Goal: Task Accomplishment & Management: Manage account settings

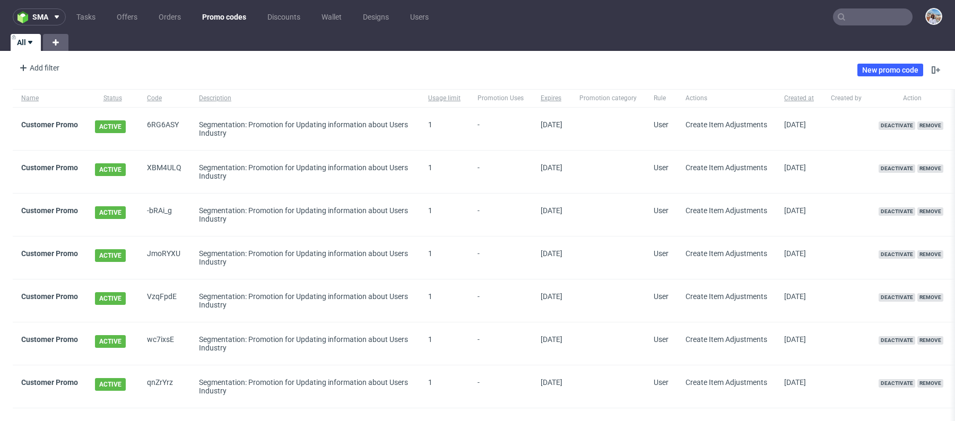
click at [850, 13] on input "text" at bounding box center [873, 16] width 80 height 17
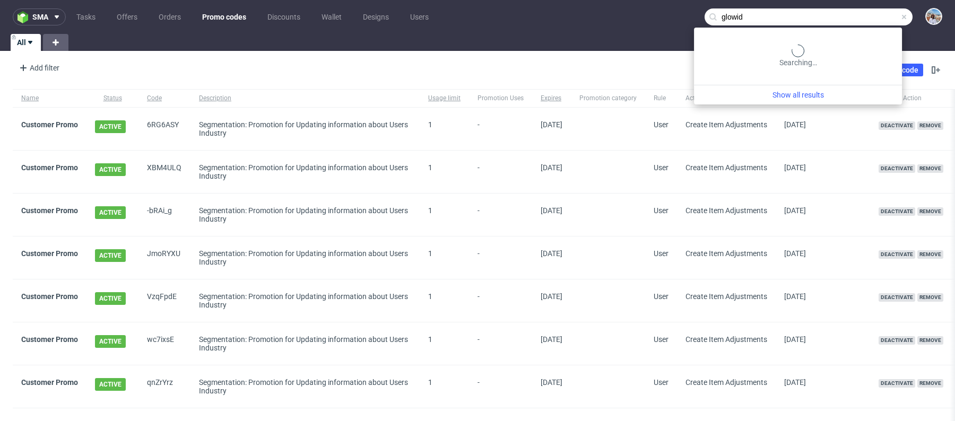
type input "glowid"
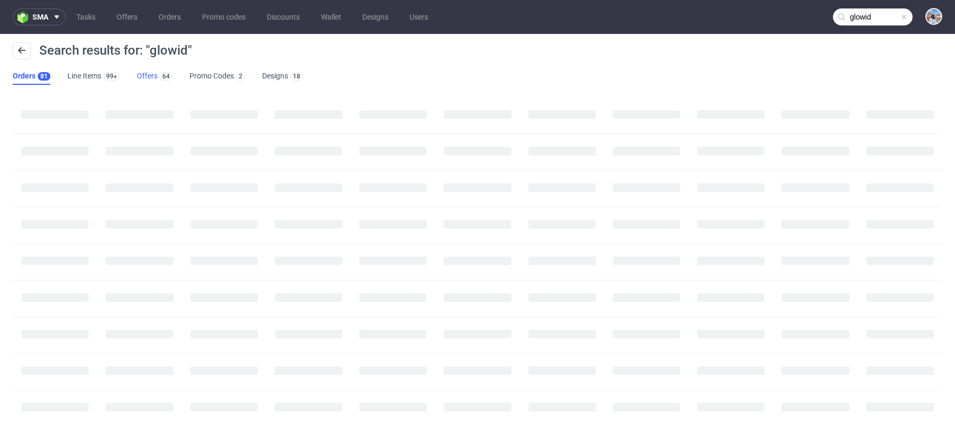
click at [158, 76] on div "64" at bounding box center [165, 76] width 15 height 11
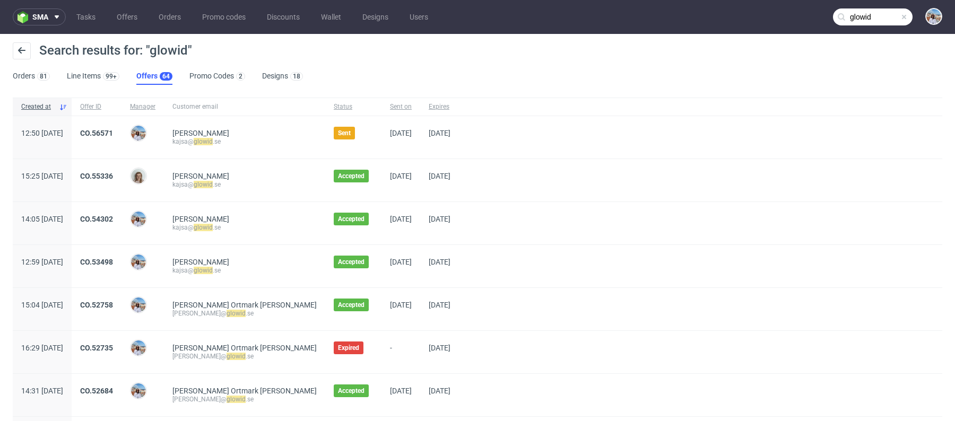
click at [122, 126] on div "CO.56571" at bounding box center [97, 137] width 50 height 42
click at [113, 133] on link "CO.56571" at bounding box center [96, 133] width 33 height 8
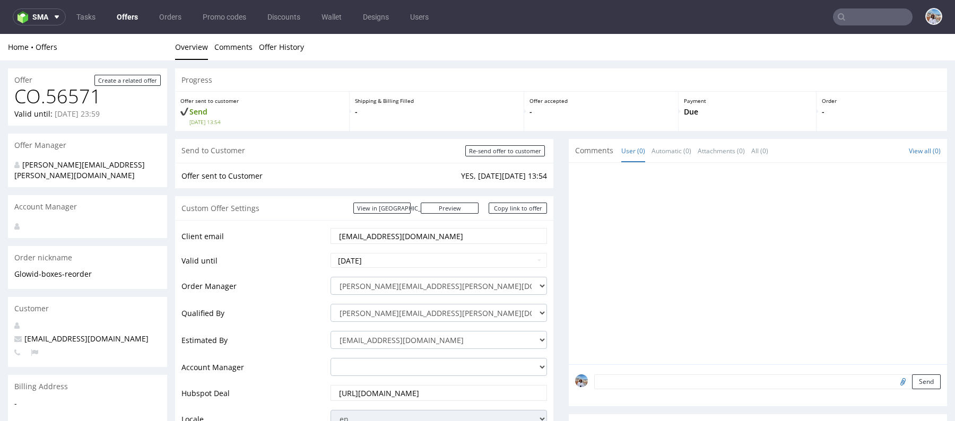
click at [388, 235] on input "[EMAIL_ADDRESS][DOMAIN_NAME]" at bounding box center [439, 236] width 202 height 15
click at [378, 305] on select "[PERSON_NAME][EMAIL_ADDRESS][PERSON_NAME][DOMAIN_NAME] [DOMAIN_NAME][EMAIL_ADDR…" at bounding box center [439, 313] width 217 height 18
click at [375, 276] on td "[PERSON_NAME][EMAIL_ADDRESS][PERSON_NAME][DOMAIN_NAME] [PERSON_NAME][DOMAIN_NAM…" at bounding box center [437, 289] width 219 height 27
click at [381, 312] on select "[PERSON_NAME][EMAIL_ADDRESS][PERSON_NAME][DOMAIN_NAME] [DOMAIN_NAME][EMAIL_ADDR…" at bounding box center [439, 313] width 217 height 18
click at [331, 304] on select "[PERSON_NAME][EMAIL_ADDRESS][PERSON_NAME][DOMAIN_NAME] [DOMAIN_NAME][EMAIL_ADDR…" at bounding box center [439, 313] width 217 height 18
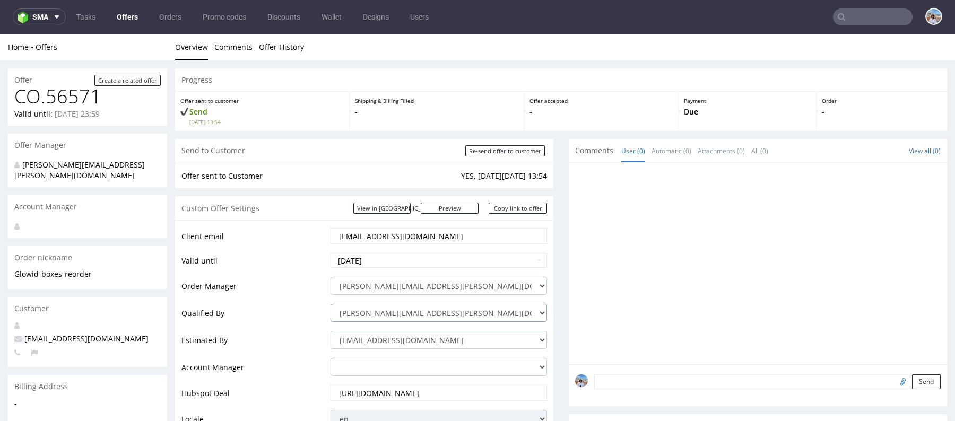
click at [377, 312] on select "[PERSON_NAME][EMAIL_ADDRESS][PERSON_NAME][DOMAIN_NAME] [DOMAIN_NAME][EMAIL_ADDR…" at bounding box center [439, 313] width 217 height 18
select select "16429659"
click at [331, 304] on select "[PERSON_NAME][EMAIL_ADDRESS][PERSON_NAME][DOMAIN_NAME] [DOMAIN_NAME][EMAIL_ADDR…" at bounding box center [439, 313] width 217 height 18
click at [391, 285] on select "[PERSON_NAME][EMAIL_ADDRESS][PERSON_NAME][DOMAIN_NAME] [PERSON_NAME][DOMAIN_NAM…" at bounding box center [439, 286] width 217 height 18
select select "11572053"
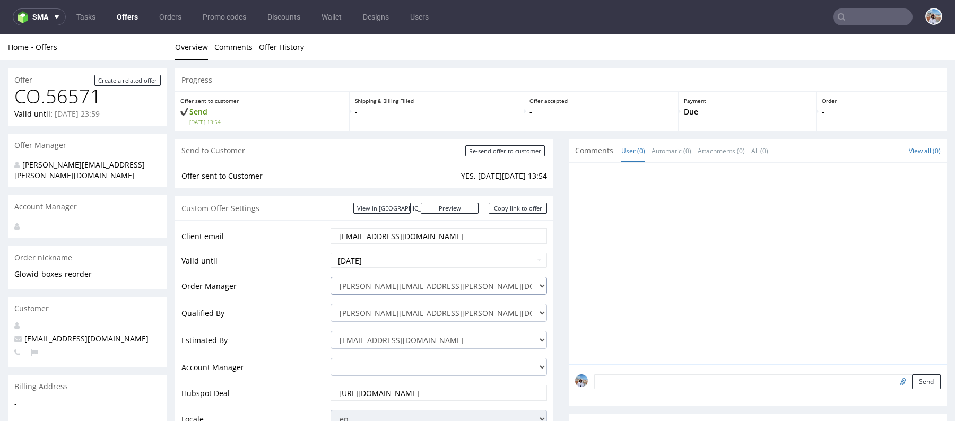
click at [331, 277] on select "[PERSON_NAME][EMAIL_ADDRESS][PERSON_NAME][DOMAIN_NAME] [PERSON_NAME][DOMAIN_NAM…" at bounding box center [439, 286] width 217 height 18
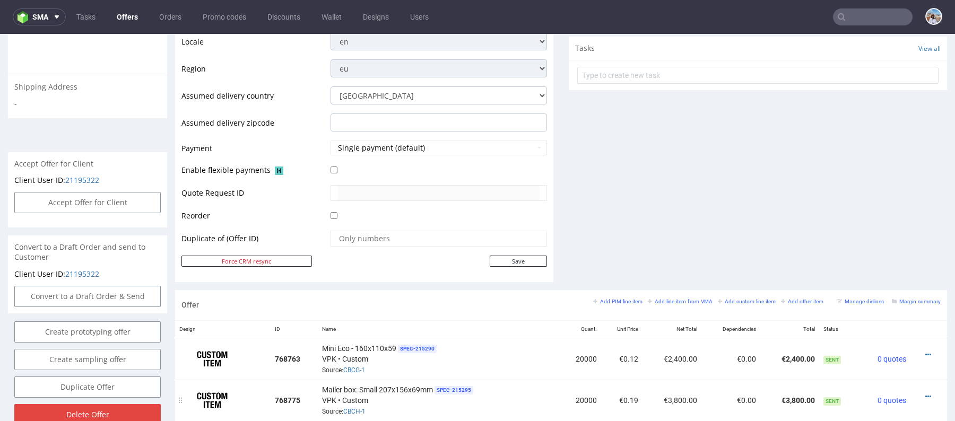
scroll to position [402, 0]
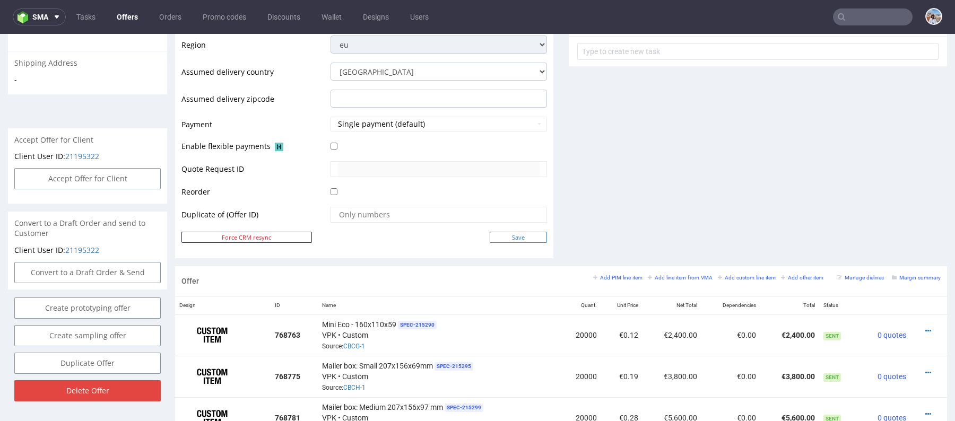
click at [515, 240] on input "Save" at bounding box center [518, 237] width 57 height 11
type input "In progress..."
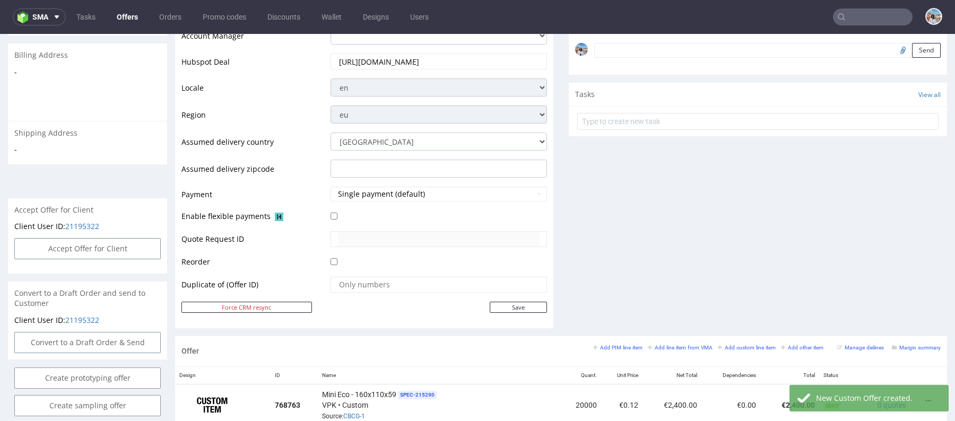
scroll to position [485, 0]
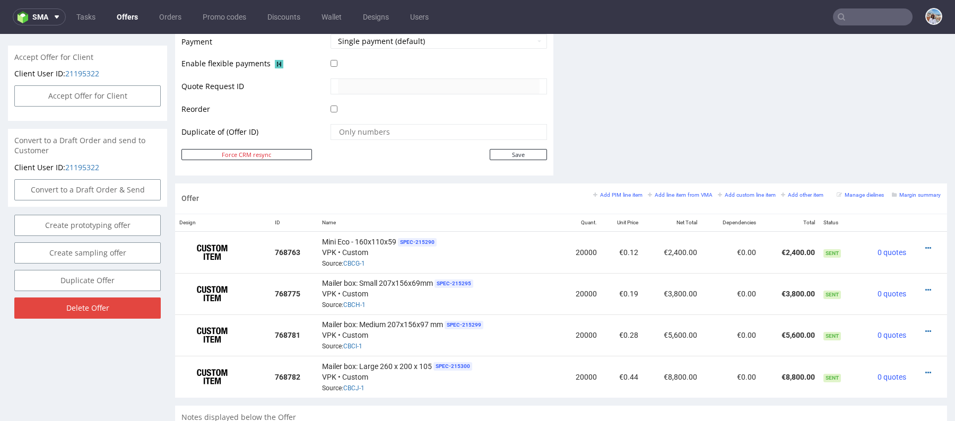
click at [854, 11] on input "text" at bounding box center [873, 16] width 80 height 17
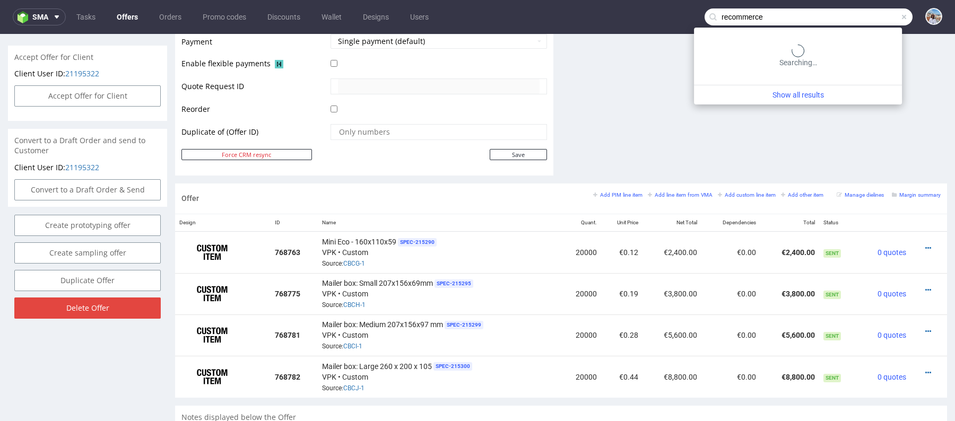
type input "recommerce"
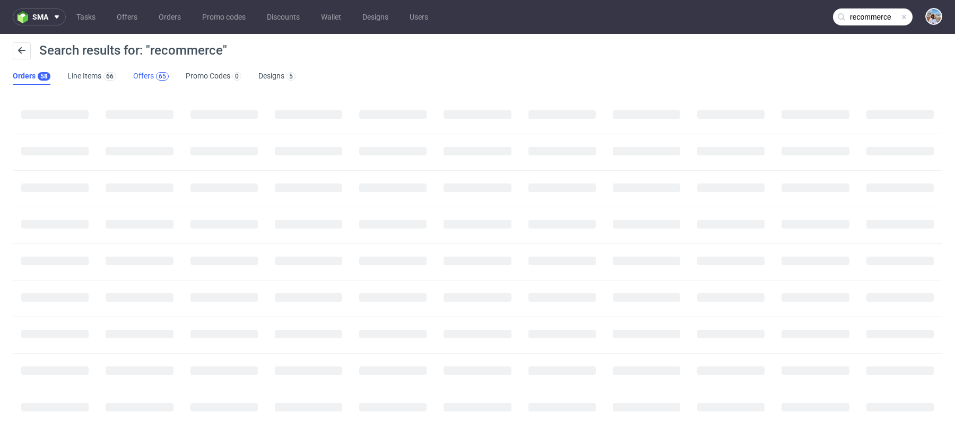
click at [159, 76] on div "65" at bounding box center [162, 76] width 7 height 7
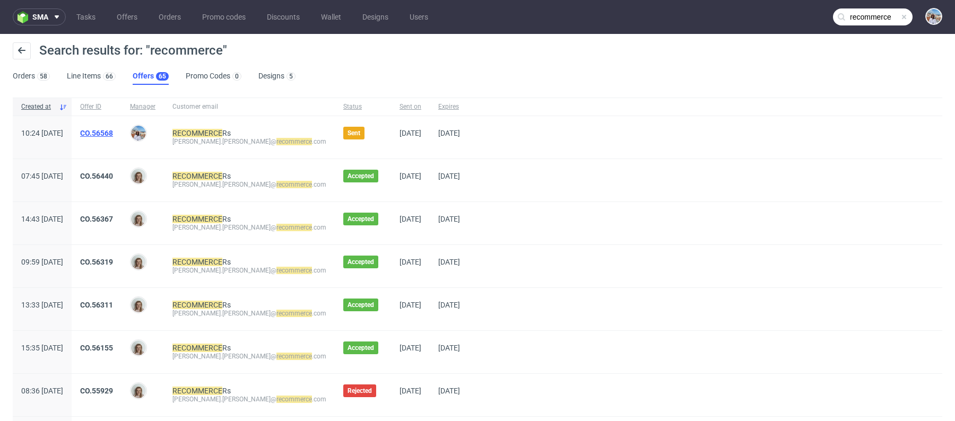
click at [113, 129] on link "CO.56568" at bounding box center [96, 133] width 33 height 8
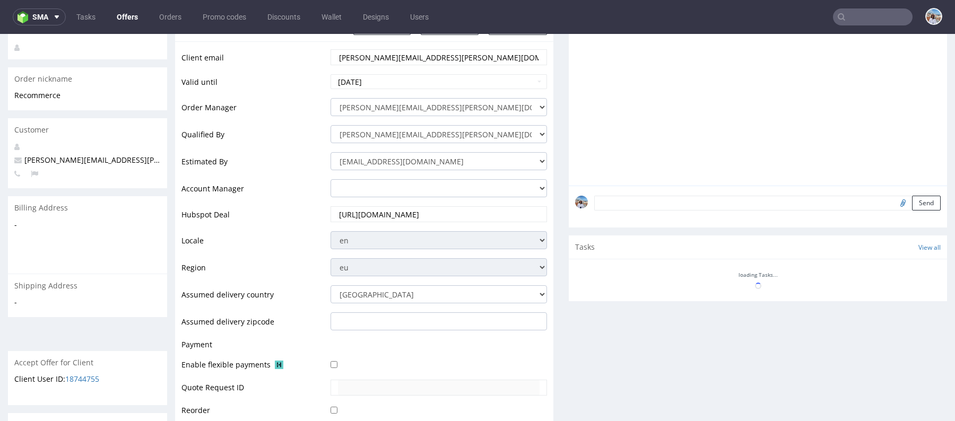
scroll to position [195, 0]
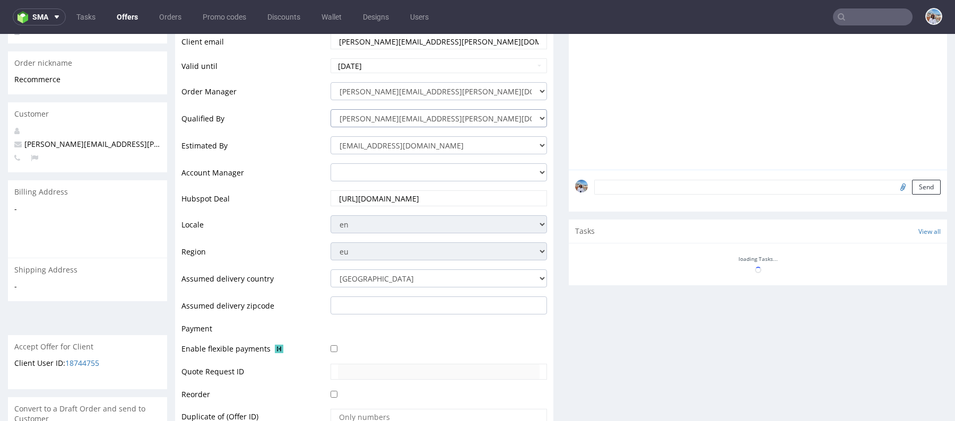
click at [390, 119] on select "[PERSON_NAME][EMAIL_ADDRESS][PERSON_NAME][DOMAIN_NAME] [DOMAIN_NAME][EMAIL_ADDR…" at bounding box center [439, 118] width 217 height 18
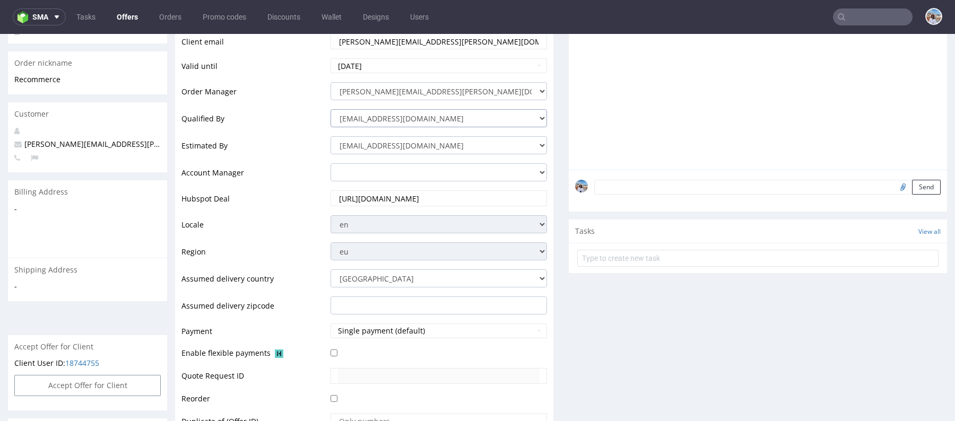
click at [331, 109] on select "[PERSON_NAME][EMAIL_ADDRESS][PERSON_NAME][DOMAIN_NAME] [DOMAIN_NAME][EMAIL_ADDR…" at bounding box center [439, 118] width 217 height 18
click at [370, 118] on select "[PERSON_NAME][EMAIL_ADDRESS][PERSON_NAME][DOMAIN_NAME] [DOMAIN_NAME][EMAIL_ADDR…" at bounding box center [439, 118] width 217 height 18
select select "16429659"
click at [331, 109] on select "[PERSON_NAME][EMAIL_ADDRESS][PERSON_NAME][DOMAIN_NAME] [DOMAIN_NAME][EMAIL_ADDR…" at bounding box center [439, 118] width 217 height 18
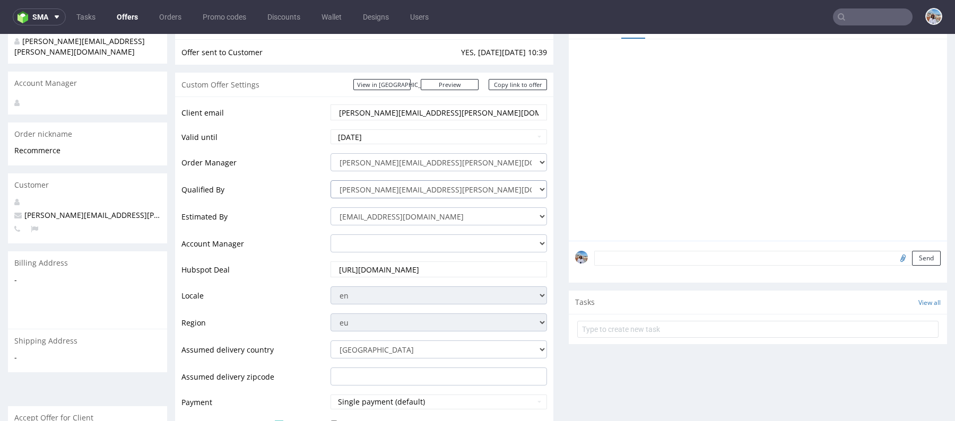
scroll to position [113, 0]
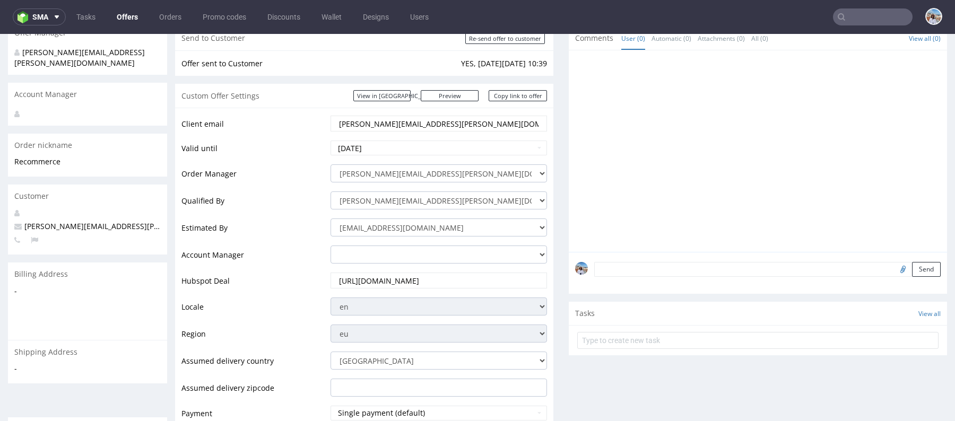
click at [392, 127] on input "[PERSON_NAME][EMAIL_ADDRESS][PERSON_NAME][DOMAIN_NAME]" at bounding box center [439, 123] width 202 height 15
click at [373, 174] on select "[PERSON_NAME][EMAIL_ADDRESS][PERSON_NAME][DOMAIN_NAME] [PERSON_NAME][DOMAIN_NAM…" at bounding box center [439, 174] width 217 height 18
select select "11572053"
click at [331, 165] on select "[PERSON_NAME][EMAIL_ADDRESS][PERSON_NAME][DOMAIN_NAME] [PERSON_NAME][DOMAIN_NAM…" at bounding box center [439, 174] width 217 height 18
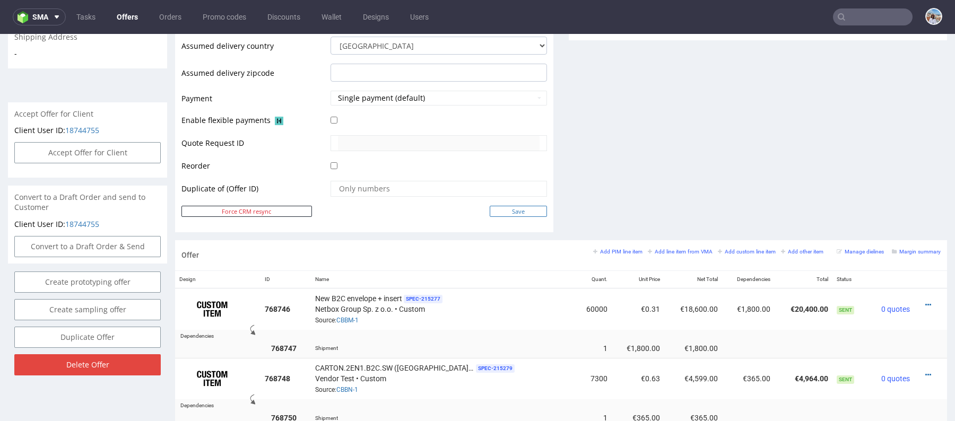
click at [522, 210] on input "Save" at bounding box center [518, 211] width 57 height 11
type input "In progress..."
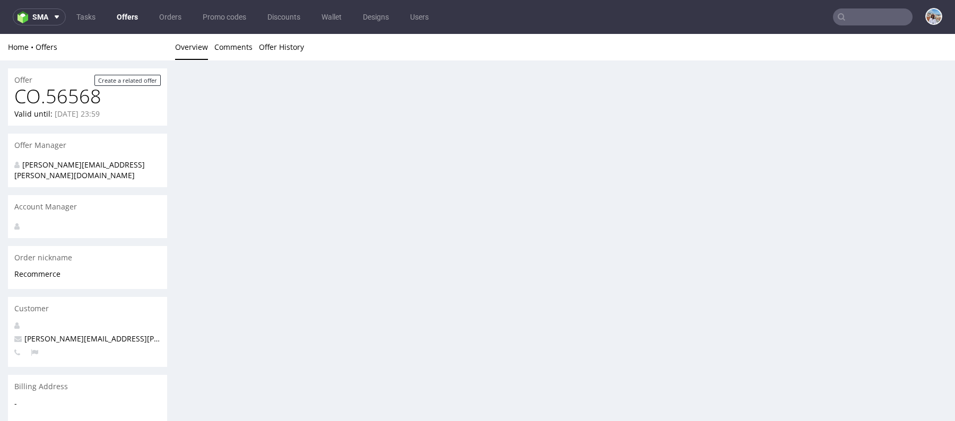
scroll to position [0, 0]
